Goal: Go to known website: Go to known website

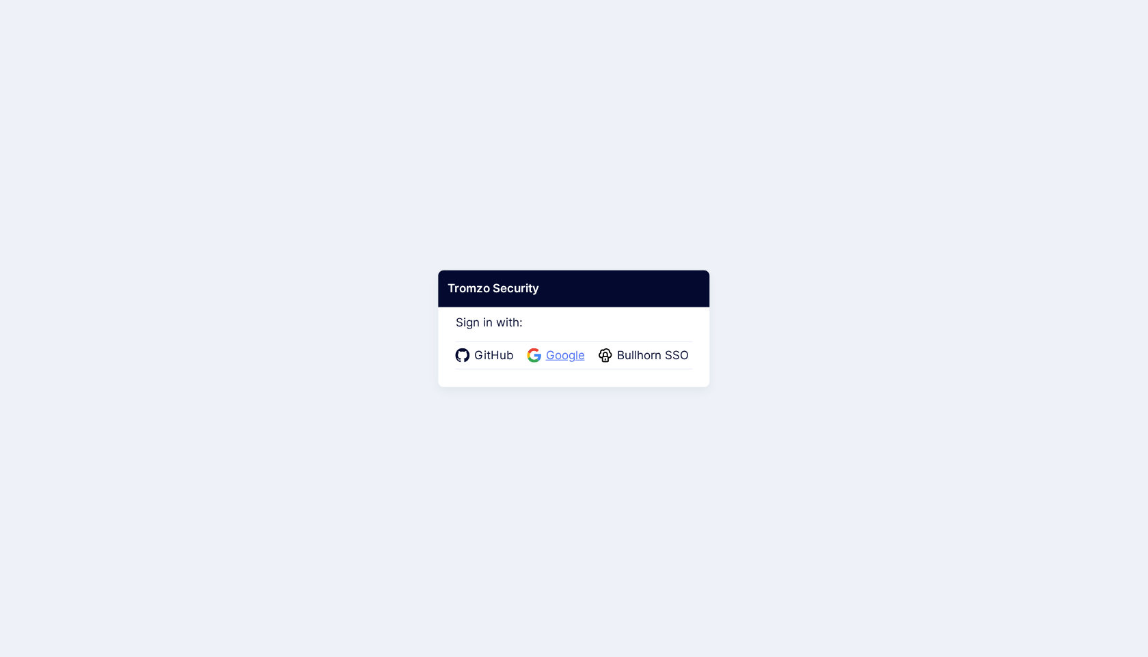
click at [565, 353] on span "Google" at bounding box center [565, 356] width 47 height 18
